Goal: Task Accomplishment & Management: Complete application form

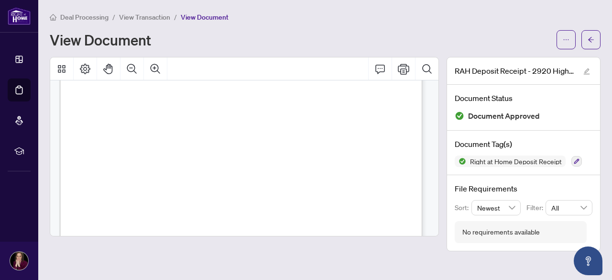
scroll to position [96, 0]
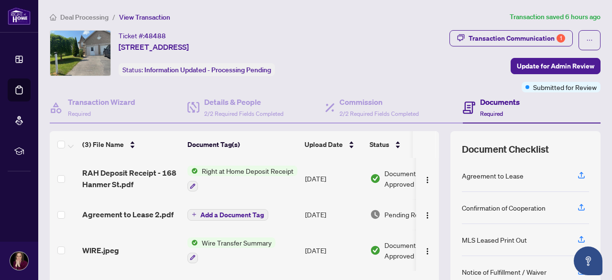
click at [503, 35] on div "Transaction Communication 1" at bounding box center [517, 38] width 97 height 15
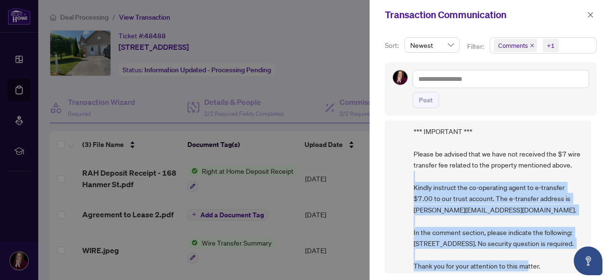
scroll to position [96, 0]
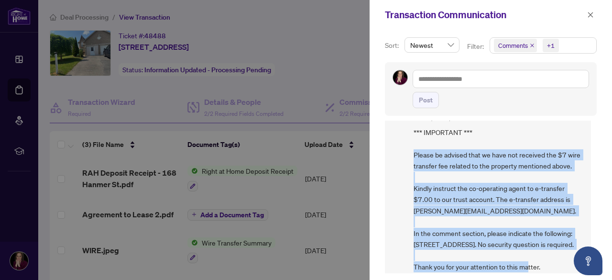
drag, startPoint x: 538, startPoint y: 238, endPoint x: 415, endPoint y: 155, distance: 148.5
click at [415, 155] on span "*** IMPORTANT *** Please be advised that we have not received the $7 wire trans…" at bounding box center [499, 199] width 170 height 145
copy span "Please be advised that we have not received the $7 wire transfer fee related to…"
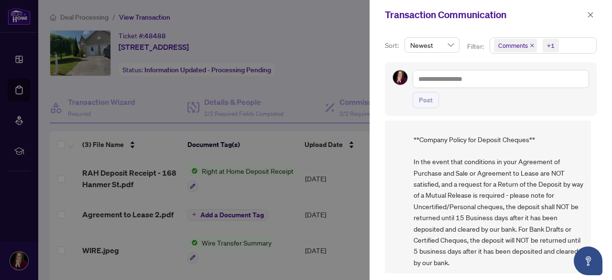
scroll to position [436, 0]
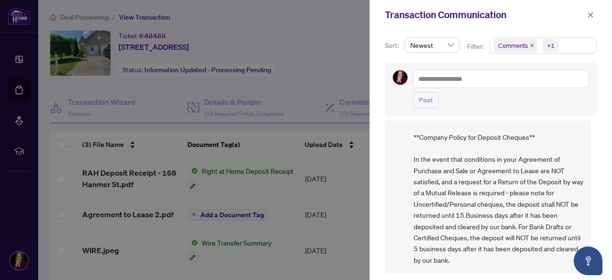
click at [589, 14] on icon "close" at bounding box center [590, 14] width 5 height 5
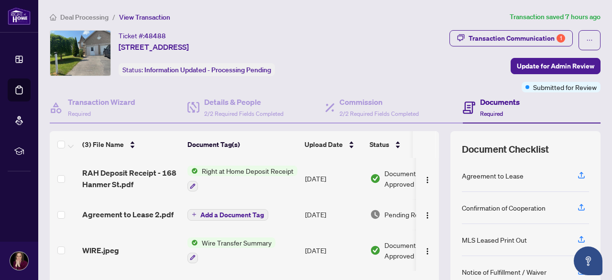
scroll to position [18, 0]
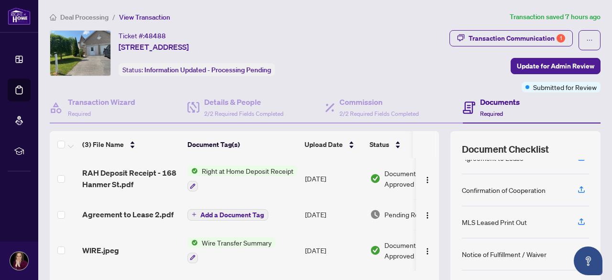
click at [502, 37] on div "Transaction Communication 1" at bounding box center [517, 38] width 97 height 15
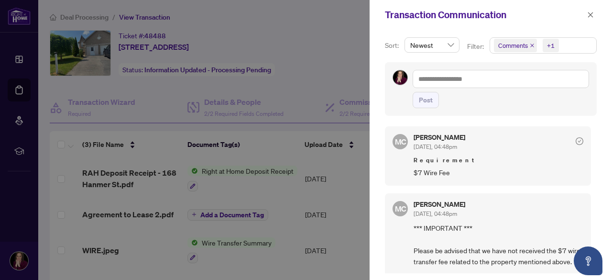
scroll to position [0, 0]
click at [342, 56] on div at bounding box center [306, 140] width 612 height 280
click at [588, 14] on icon "close" at bounding box center [590, 14] width 7 height 7
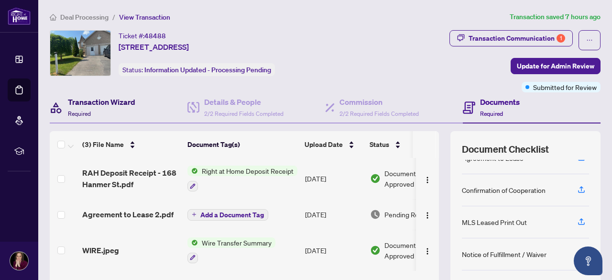
click at [98, 109] on div "Transaction Wizard Required" at bounding box center [101, 107] width 67 height 22
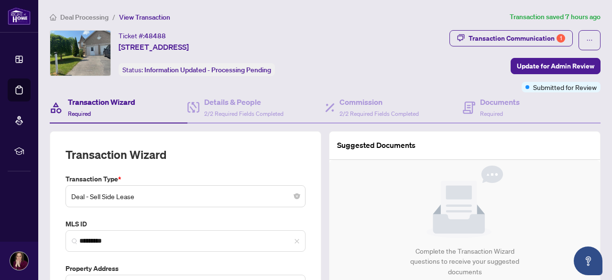
type input "**********"
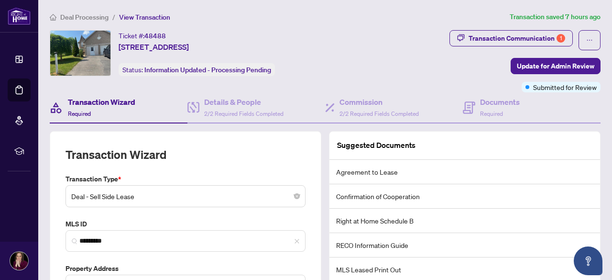
click at [546, 64] on span "Update for Admin Review" at bounding box center [555, 65] width 77 height 15
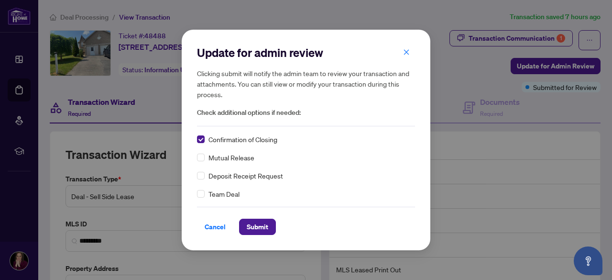
click at [263, 232] on span "Submit" at bounding box center [258, 226] width 22 height 15
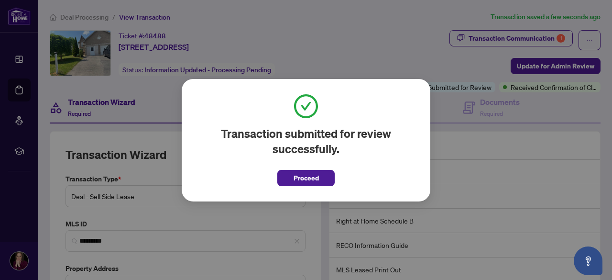
click at [310, 177] on span "Proceed" at bounding box center [306, 177] width 25 height 15
